Goal: Check status

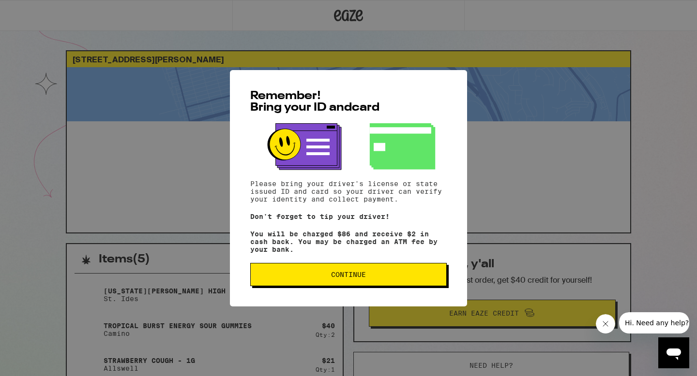
click at [365, 266] on div "Remember! Bring your ID and card Please bring your driver's license or state is…" at bounding box center [348, 188] width 237 height 237
click at [365, 268] on button "Continue" at bounding box center [348, 274] width 196 height 23
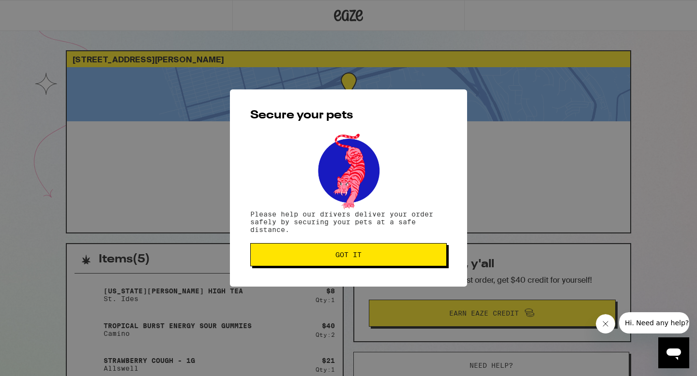
click at [357, 263] on button "Got it" at bounding box center [348, 254] width 196 height 23
